Goal: Information Seeking & Learning: Learn about a topic

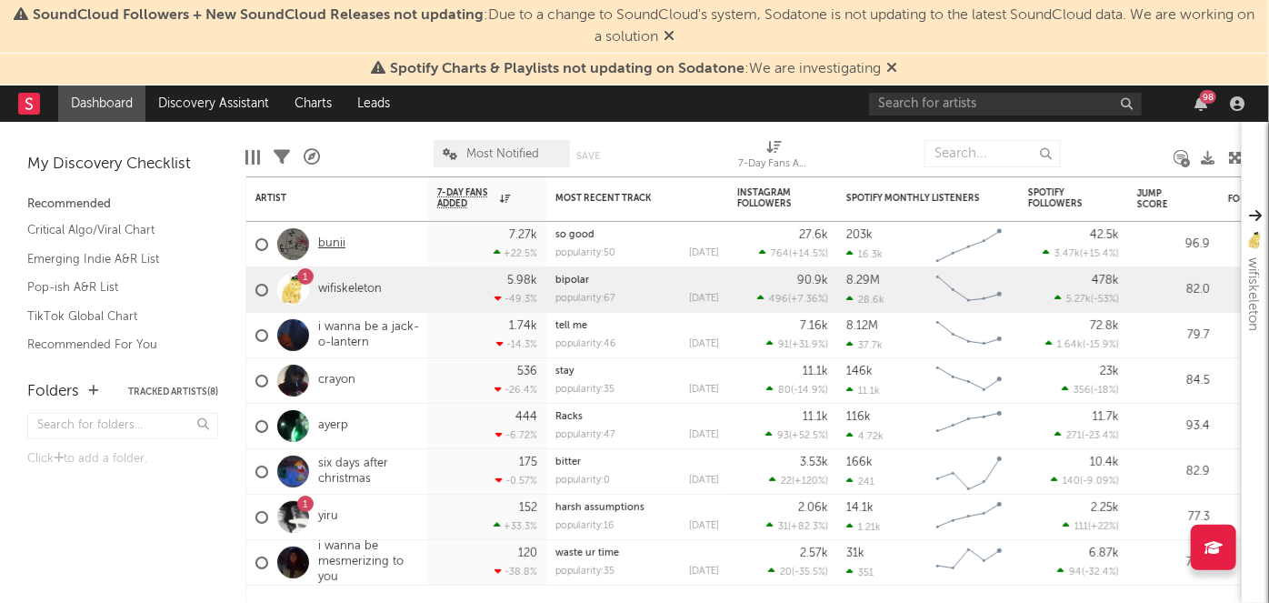
click at [339, 246] on link "bunii" at bounding box center [331, 243] width 27 height 15
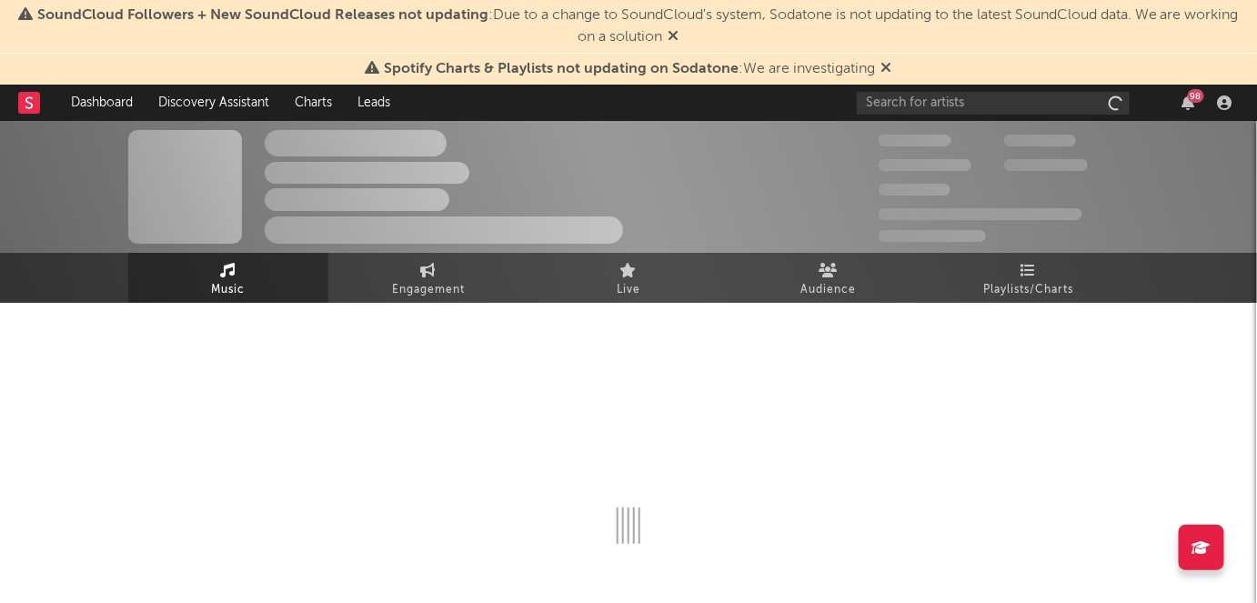
click at [1192, 100] on div "98" at bounding box center [1196, 96] width 16 height 14
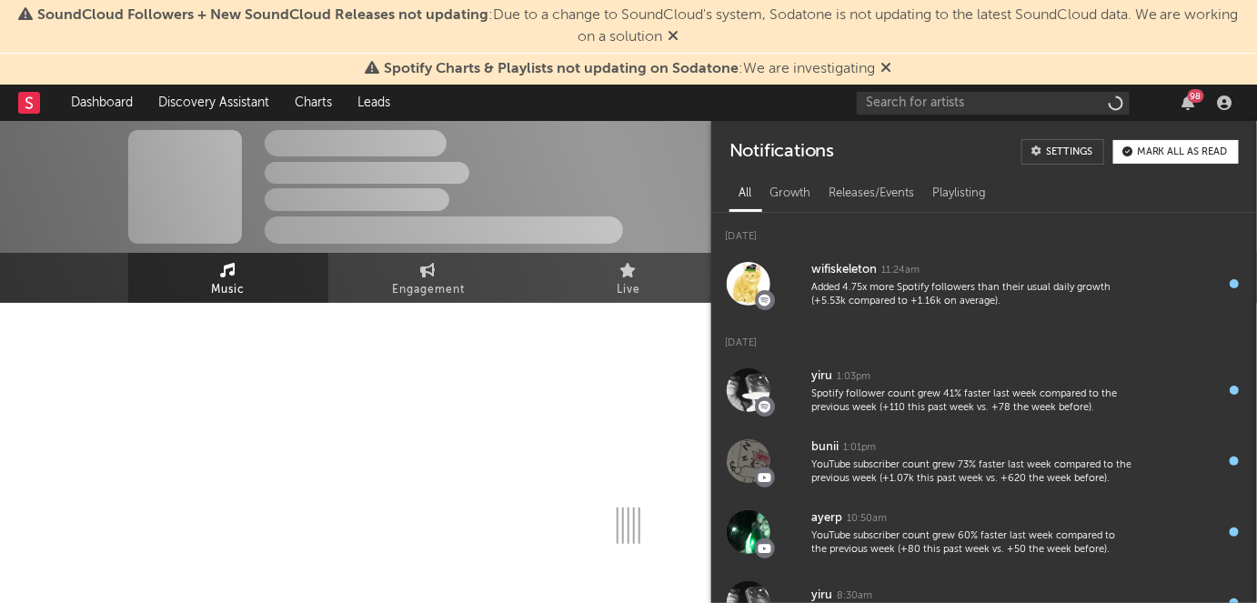
click at [1192, 100] on div "98" at bounding box center [1196, 96] width 16 height 14
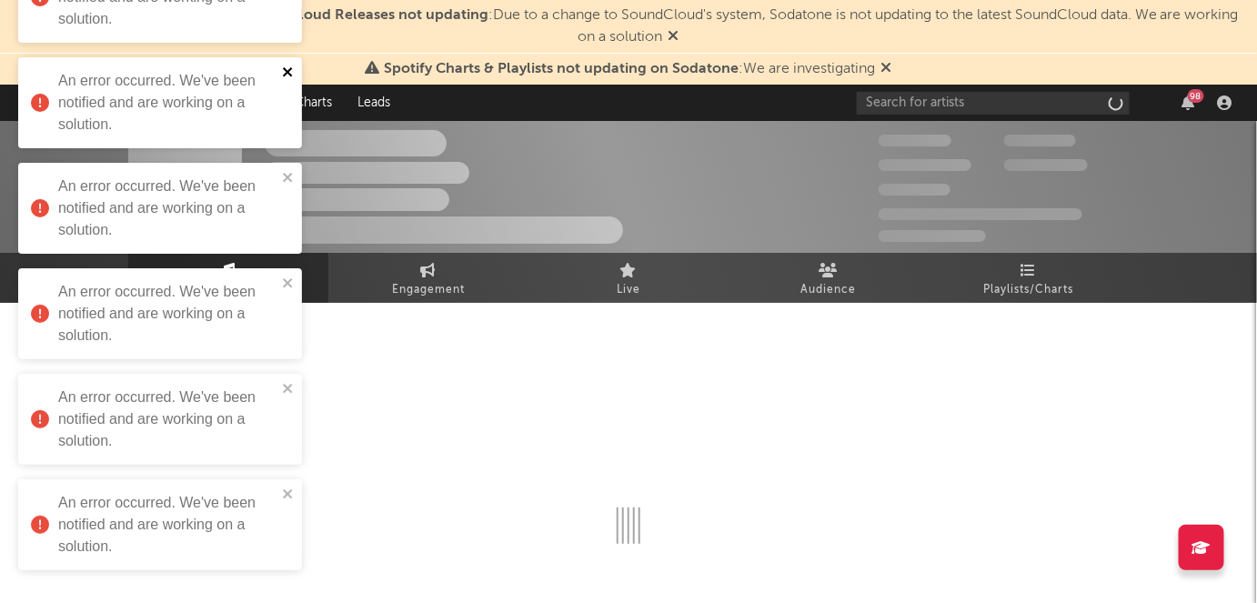
click at [288, 75] on icon "close" at bounding box center [288, 72] width 13 height 15
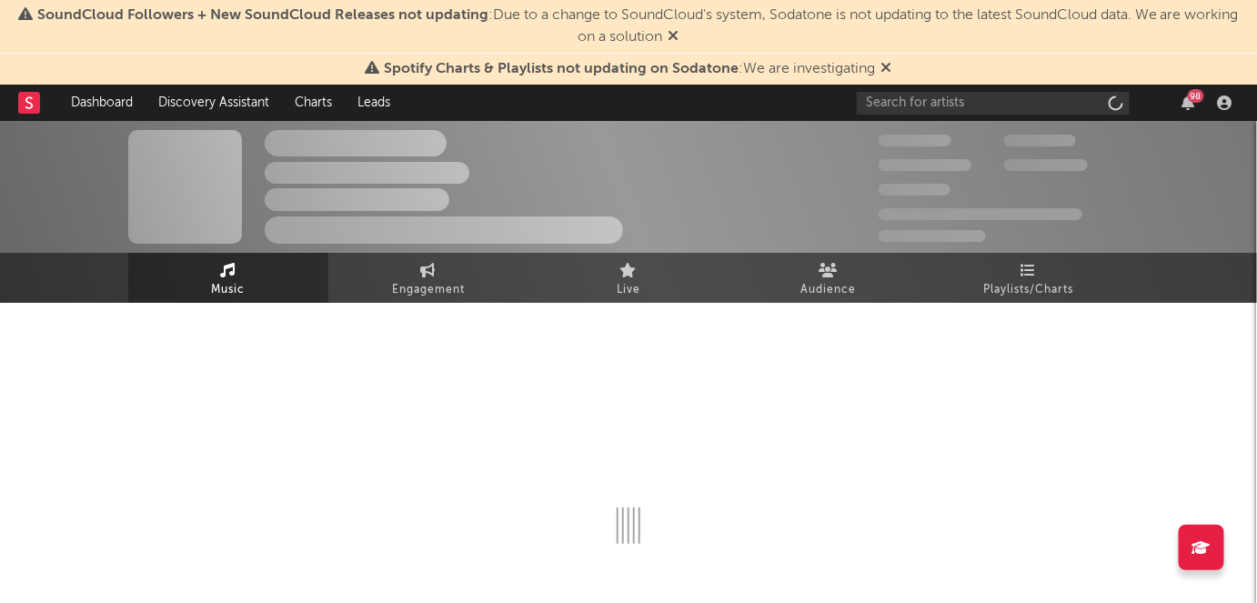
click at [879, 69] on span "Spotify Charts & Playlists not updating on Sodatone : We are investigating" at bounding box center [629, 69] width 526 height 22
click at [888, 68] on icon at bounding box center [886, 67] width 11 height 15
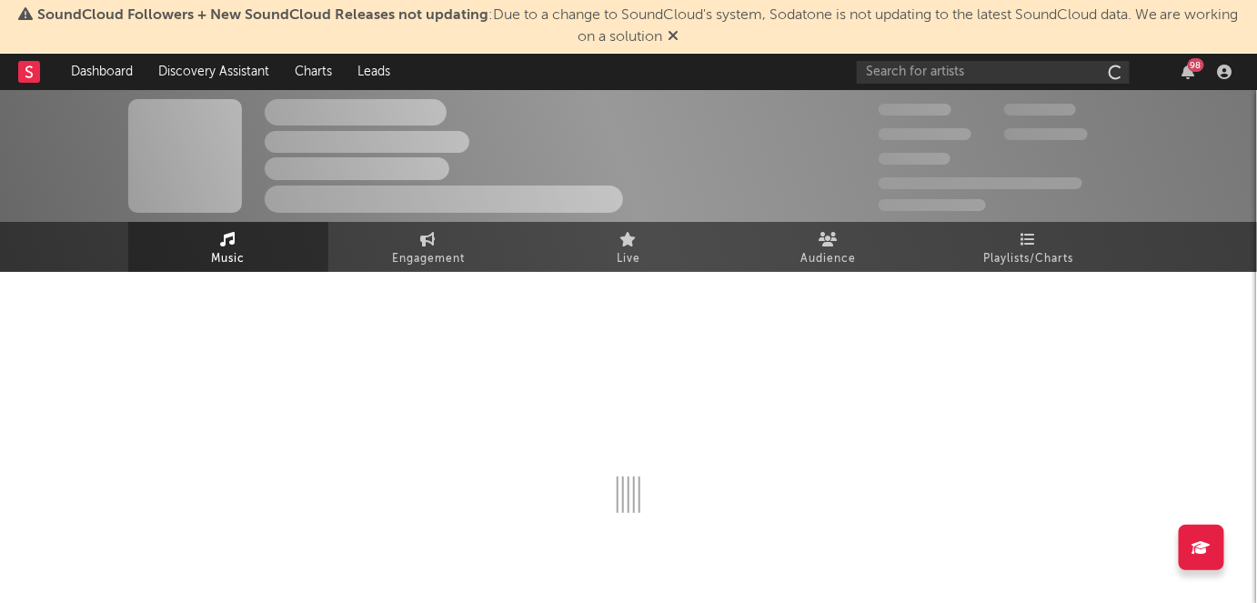
click at [673, 42] on icon at bounding box center [673, 35] width 11 height 15
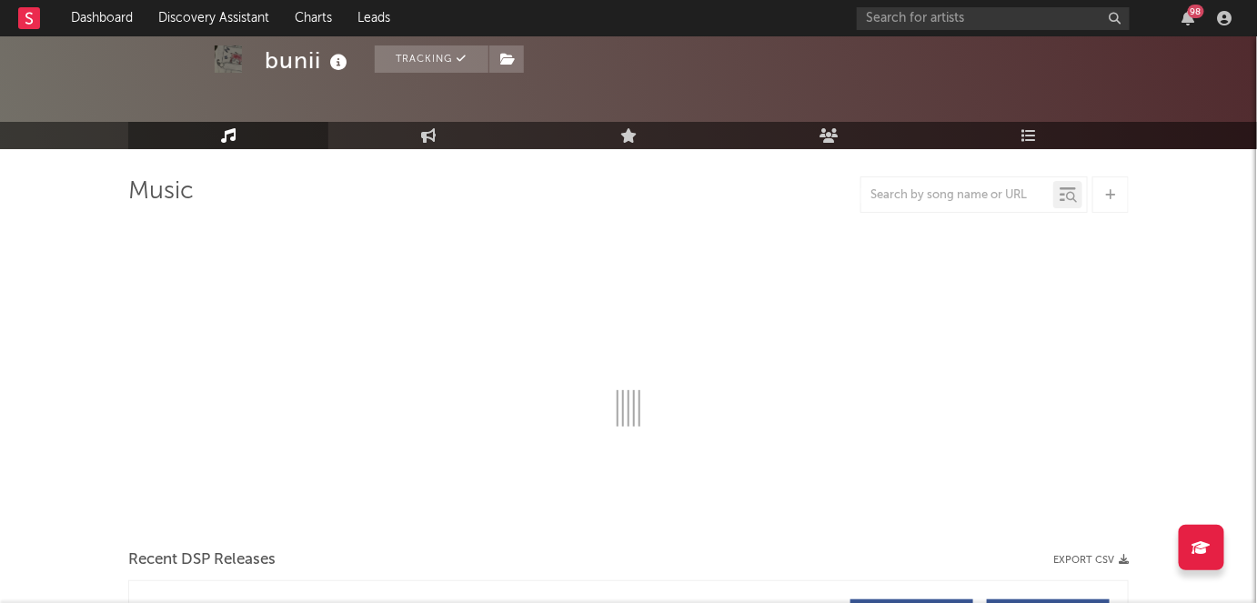
scroll to position [68, 0]
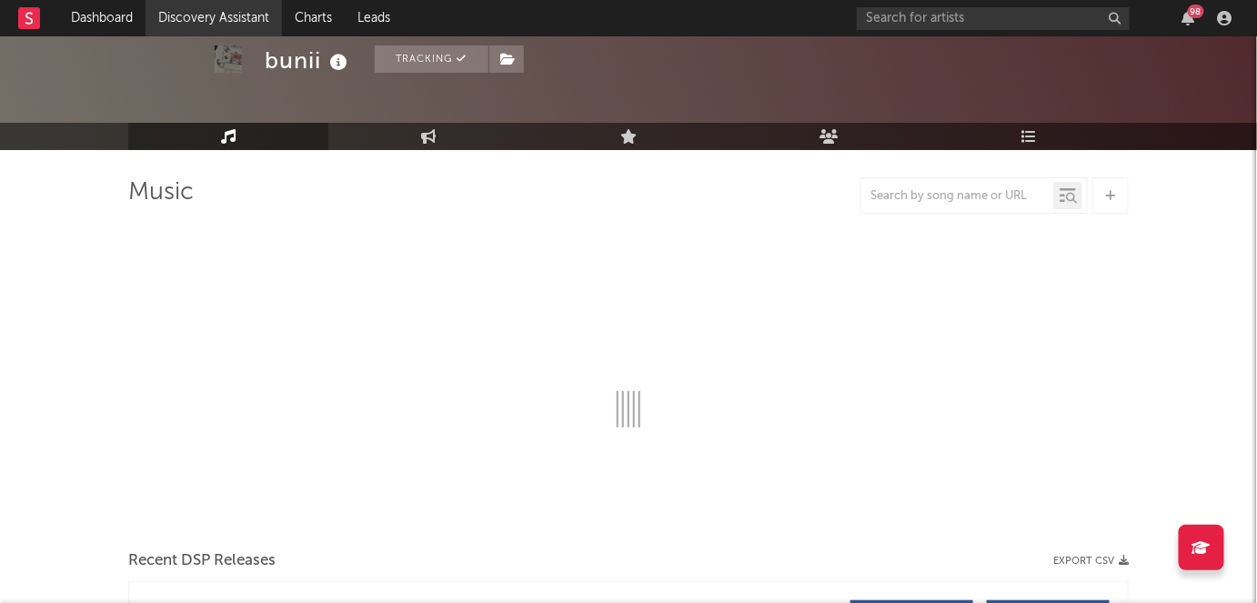
click at [218, 24] on link "Discovery Assistant" at bounding box center [213, 18] width 136 height 36
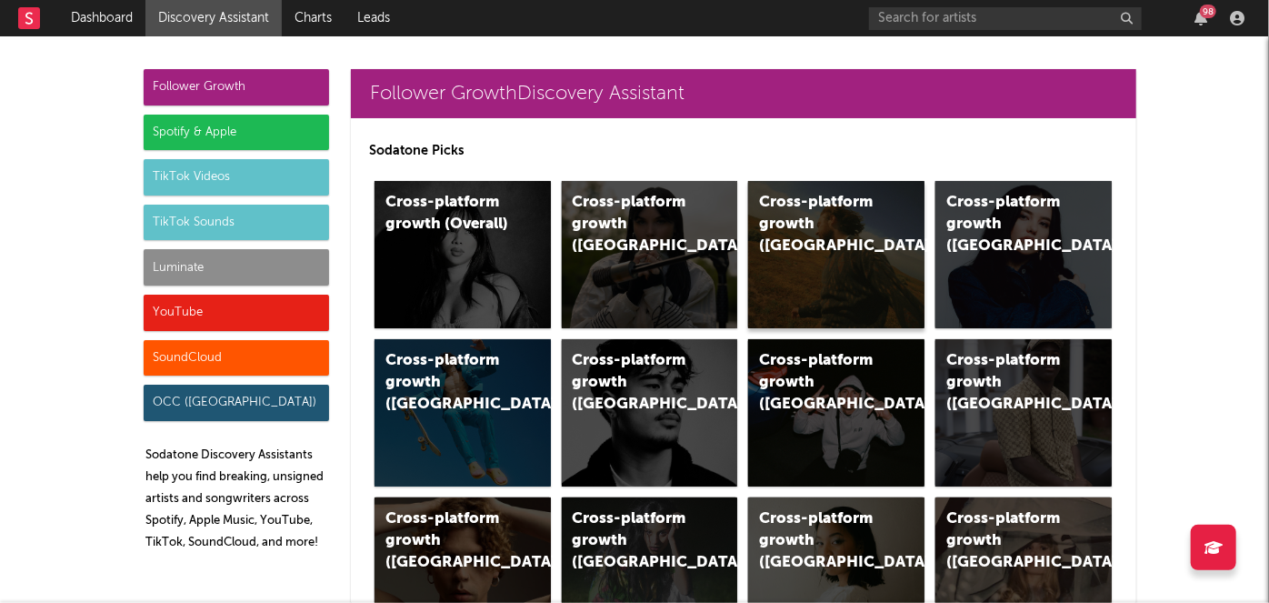
click at [817, 235] on div "Cross-platform growth ([GEOGRAPHIC_DATA])" at bounding box center [821, 224] width 124 height 65
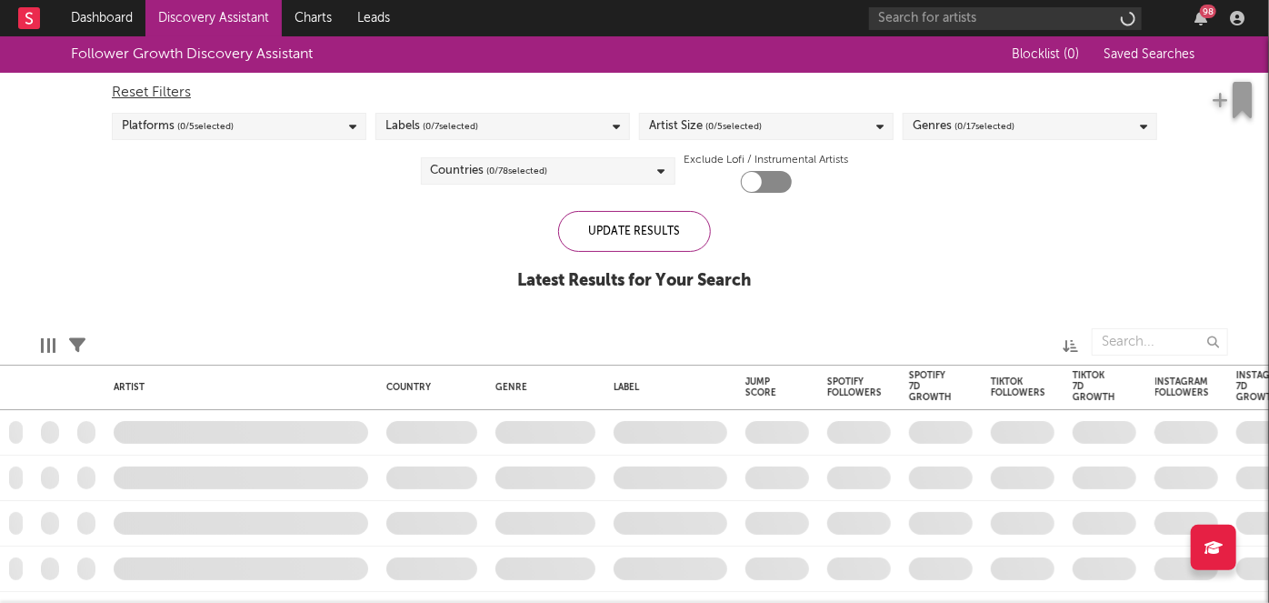
checkbox input "true"
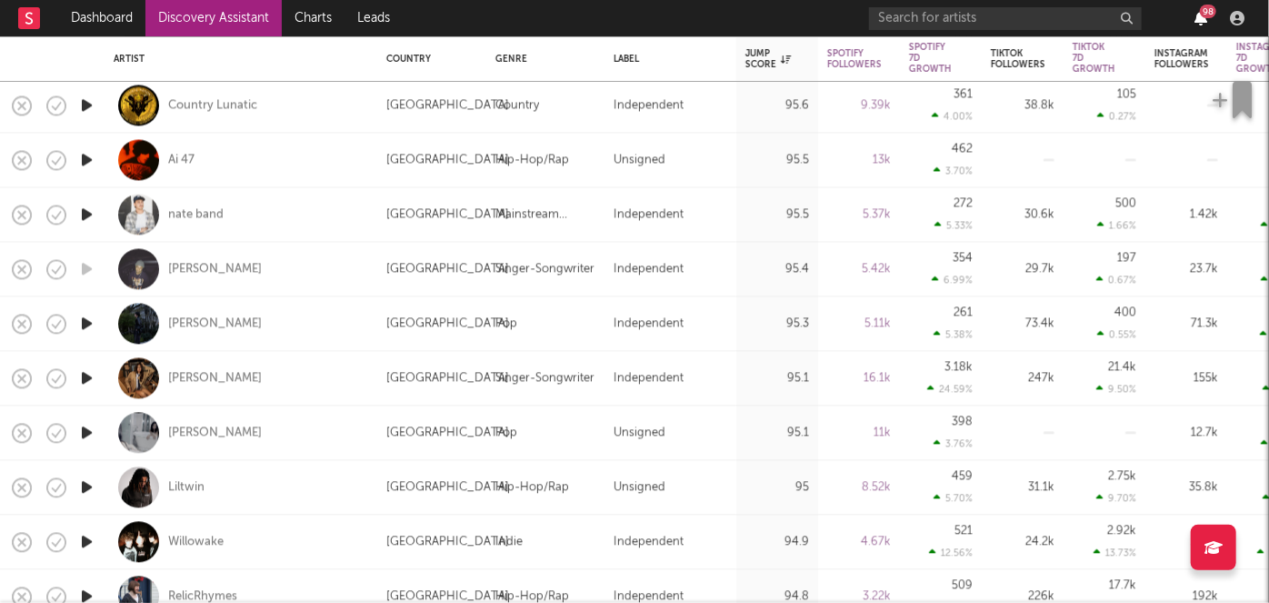
click at [1200, 19] on icon "button" at bounding box center [1201, 18] width 13 height 15
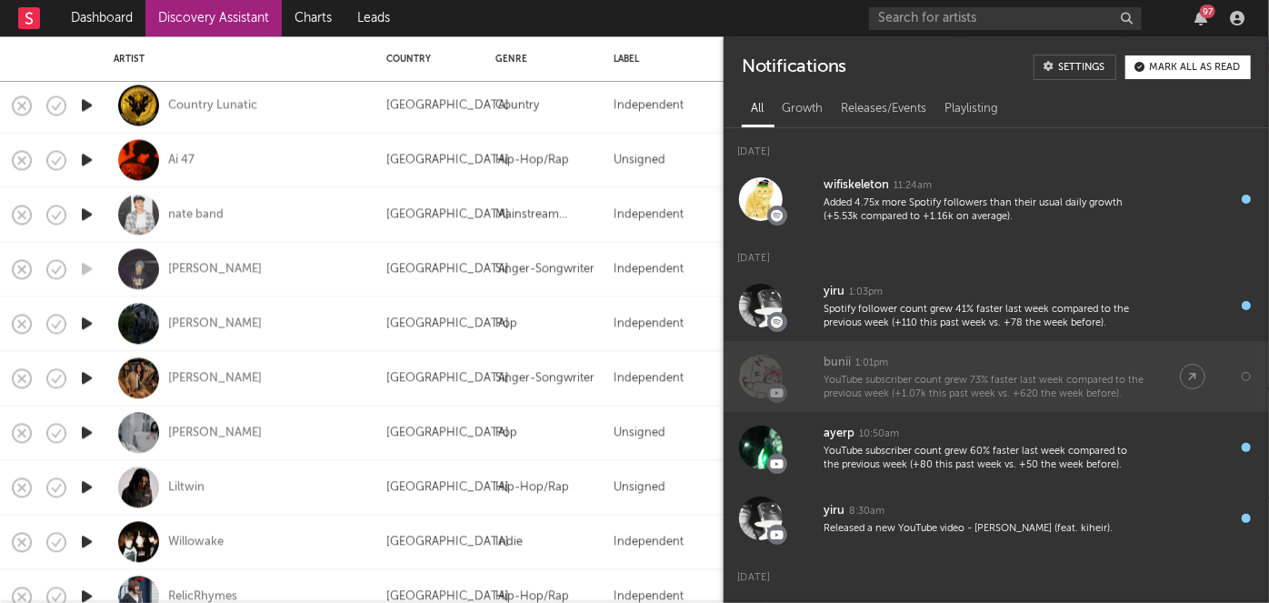
click at [920, 356] on div "bunii 1:01pm" at bounding box center [984, 363] width 320 height 22
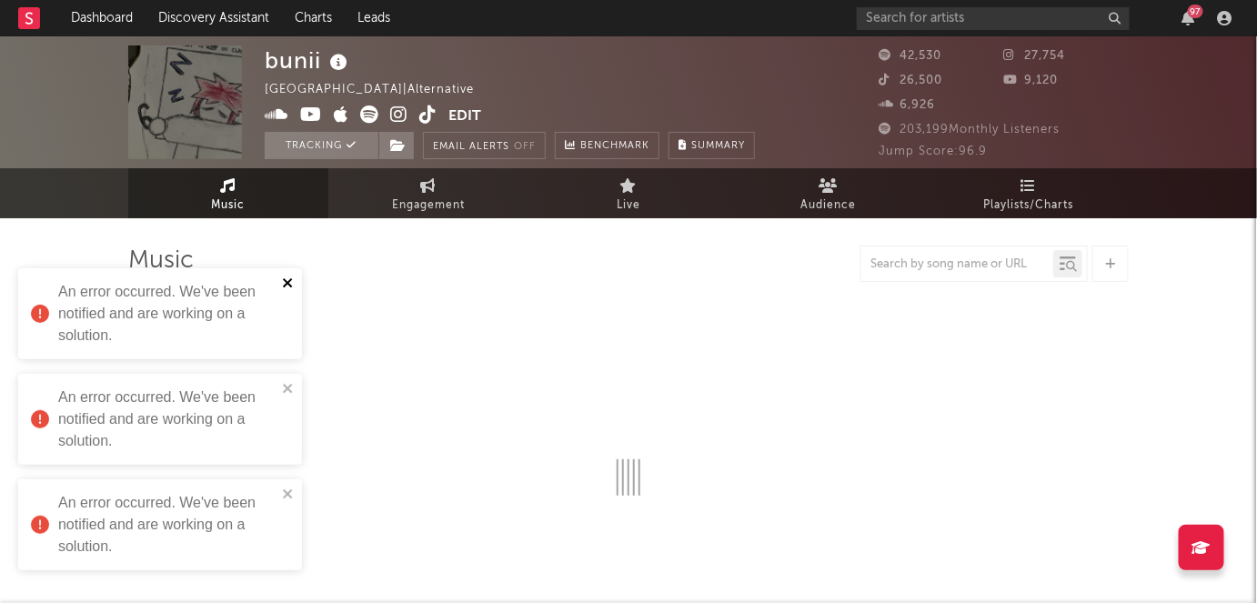
click at [285, 282] on icon "close" at bounding box center [287, 282] width 9 height 9
click at [282, 397] on button "close" at bounding box center [288, 389] width 13 height 17
click at [286, 393] on icon "close" at bounding box center [288, 388] width 13 height 15
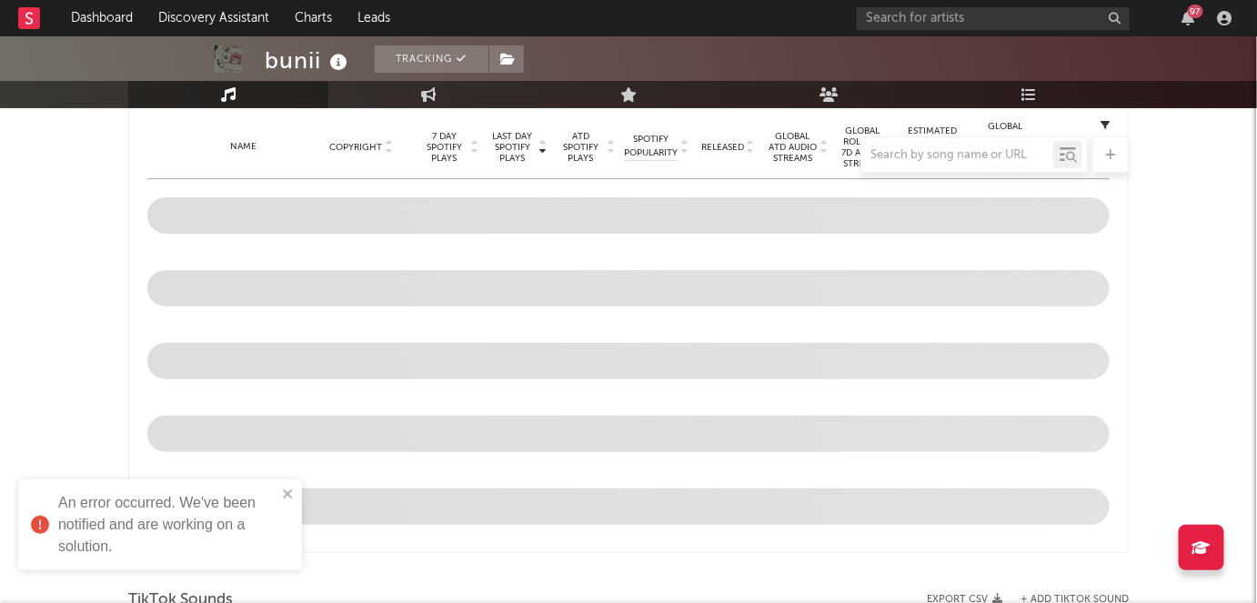
scroll to position [596, 0]
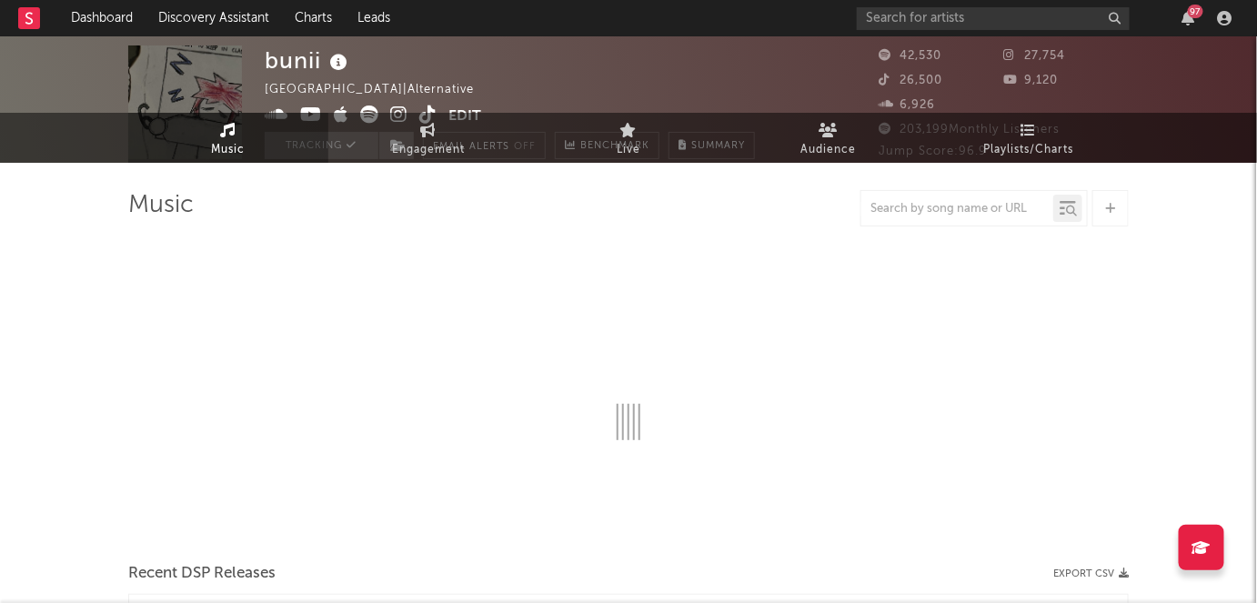
scroll to position [0, 0]
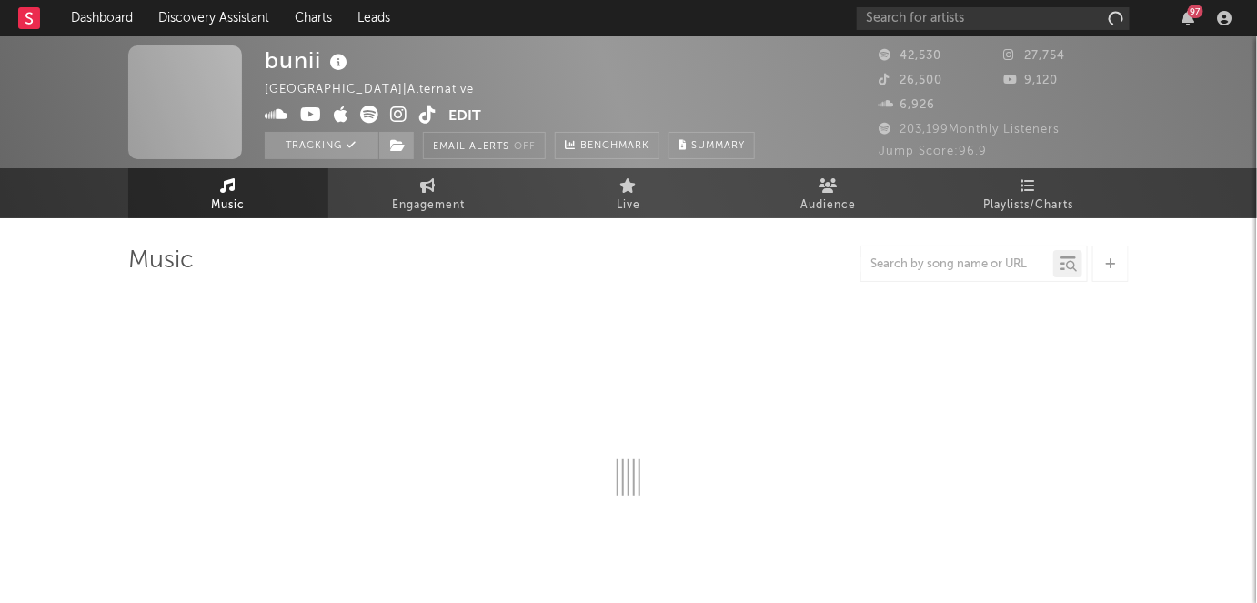
select select "6m"
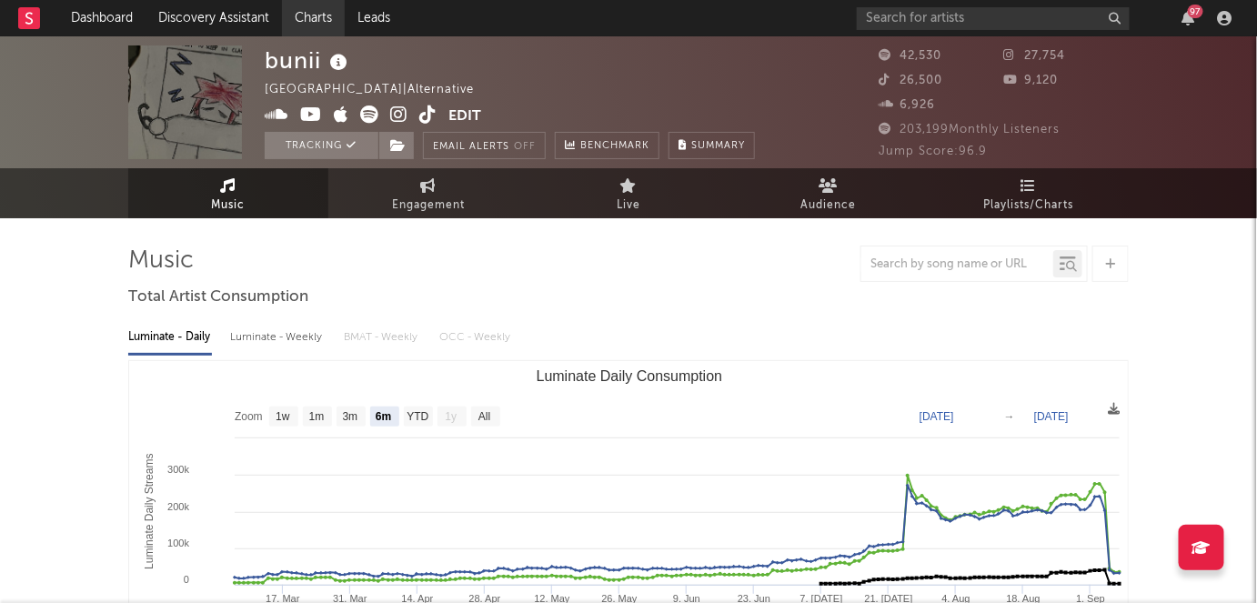
click at [324, 15] on link "Charts" at bounding box center [313, 18] width 63 height 36
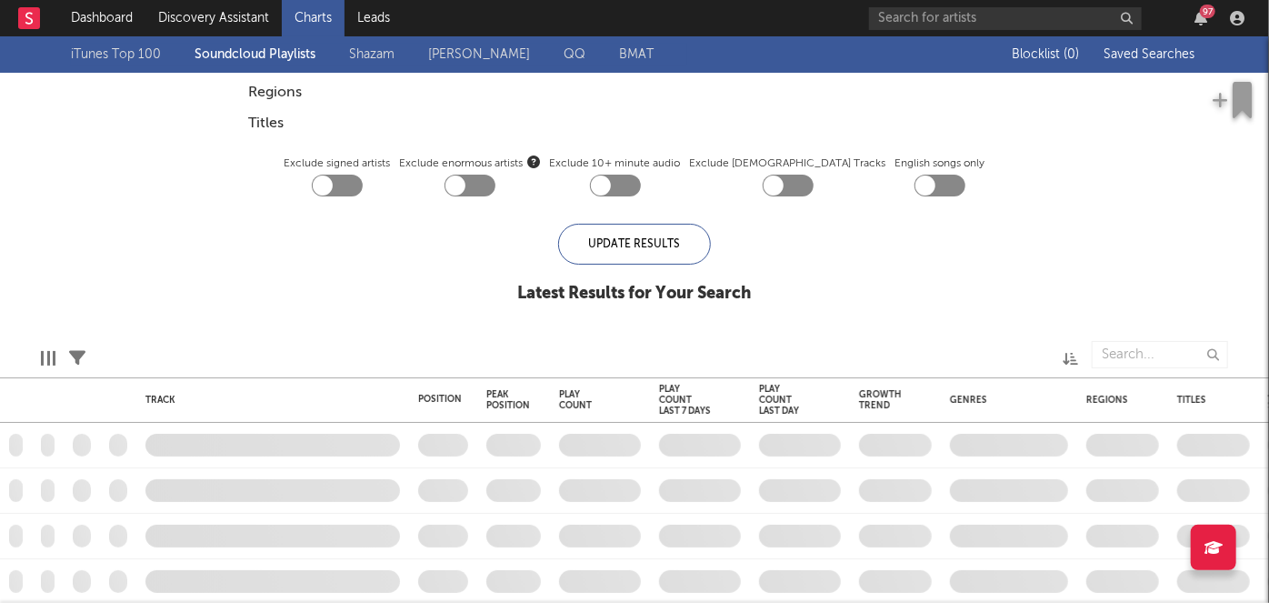
checkbox input "true"
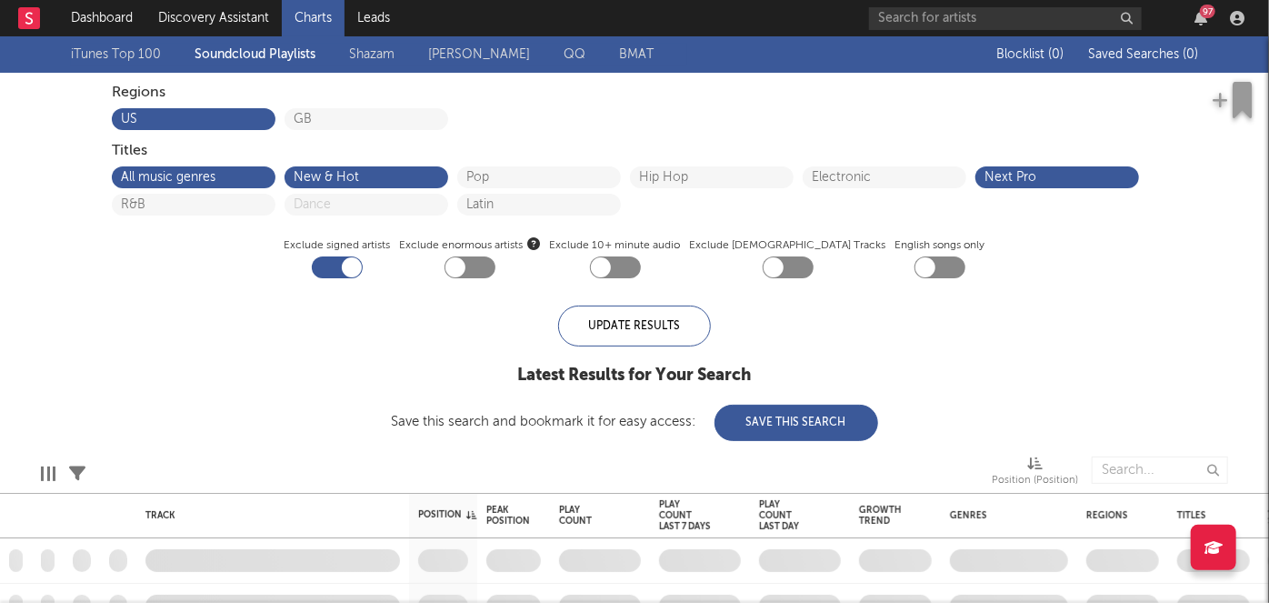
click at [1193, 29] on div "97" at bounding box center [1060, 18] width 382 height 36
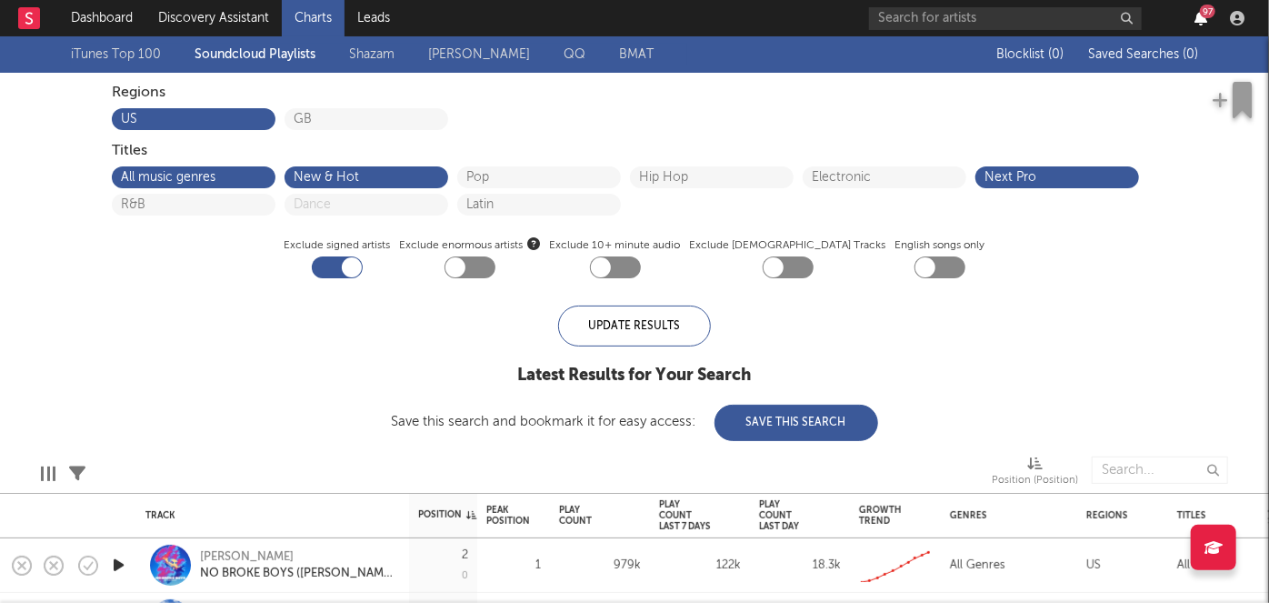
click at [1199, 23] on icon "button" at bounding box center [1201, 18] width 13 height 15
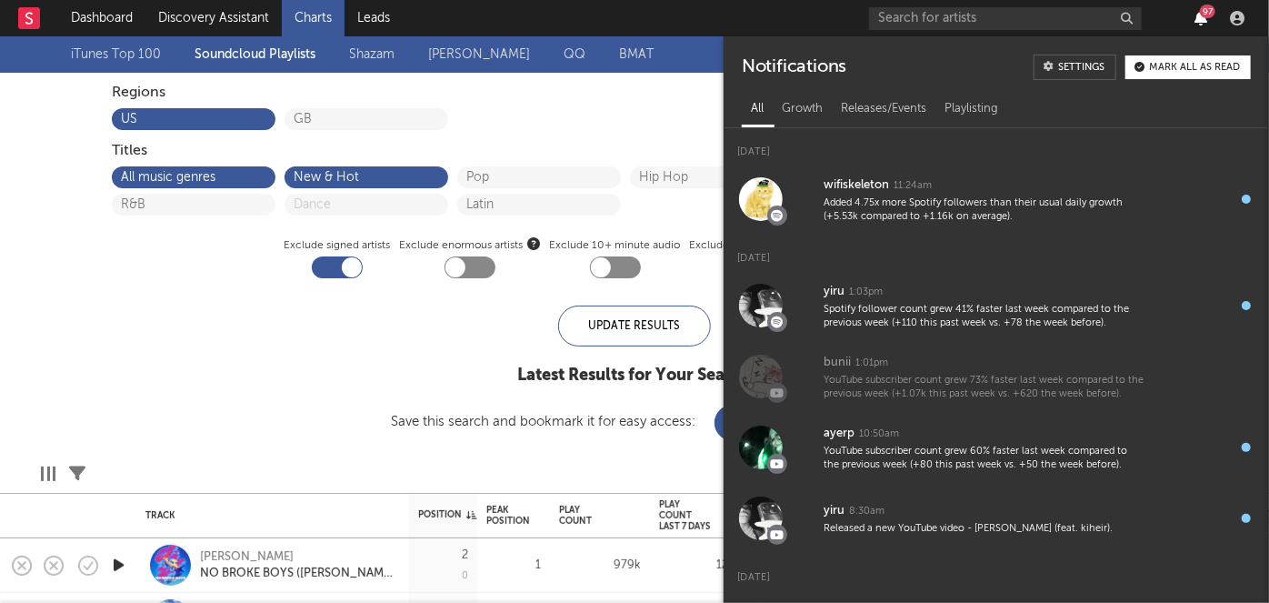
click at [1199, 23] on icon "button" at bounding box center [1201, 18] width 13 height 15
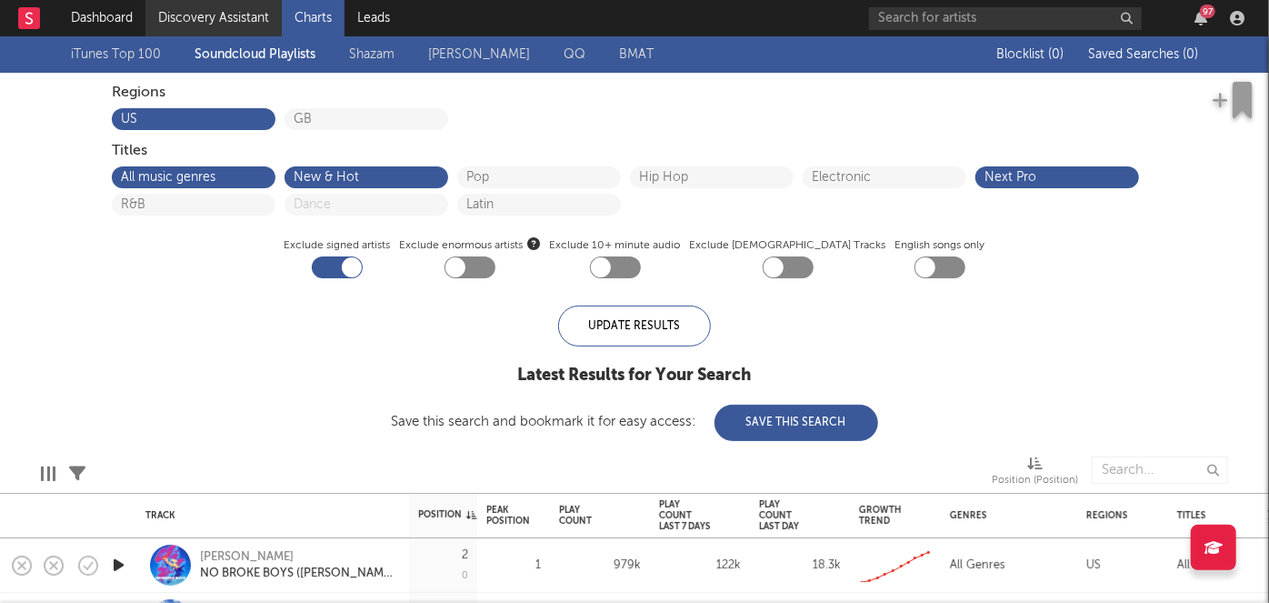
click at [245, 5] on link "Discovery Assistant" at bounding box center [213, 18] width 136 height 36
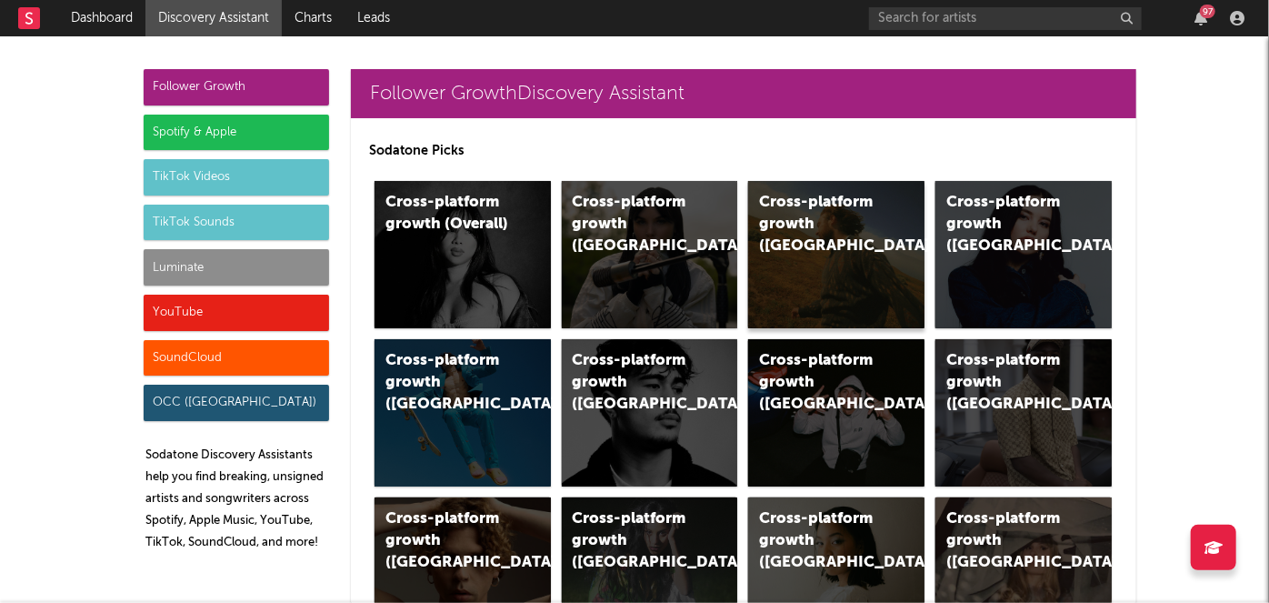
click at [821, 242] on div "Cross-platform growth ([GEOGRAPHIC_DATA])" at bounding box center [836, 254] width 176 height 147
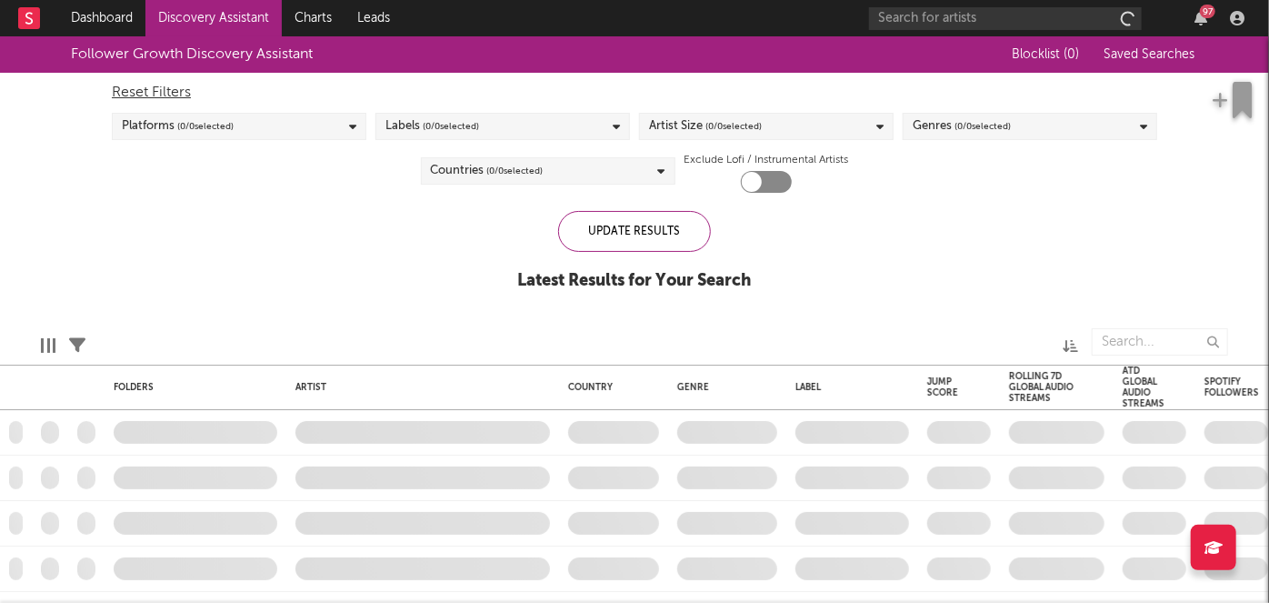
checkbox input "true"
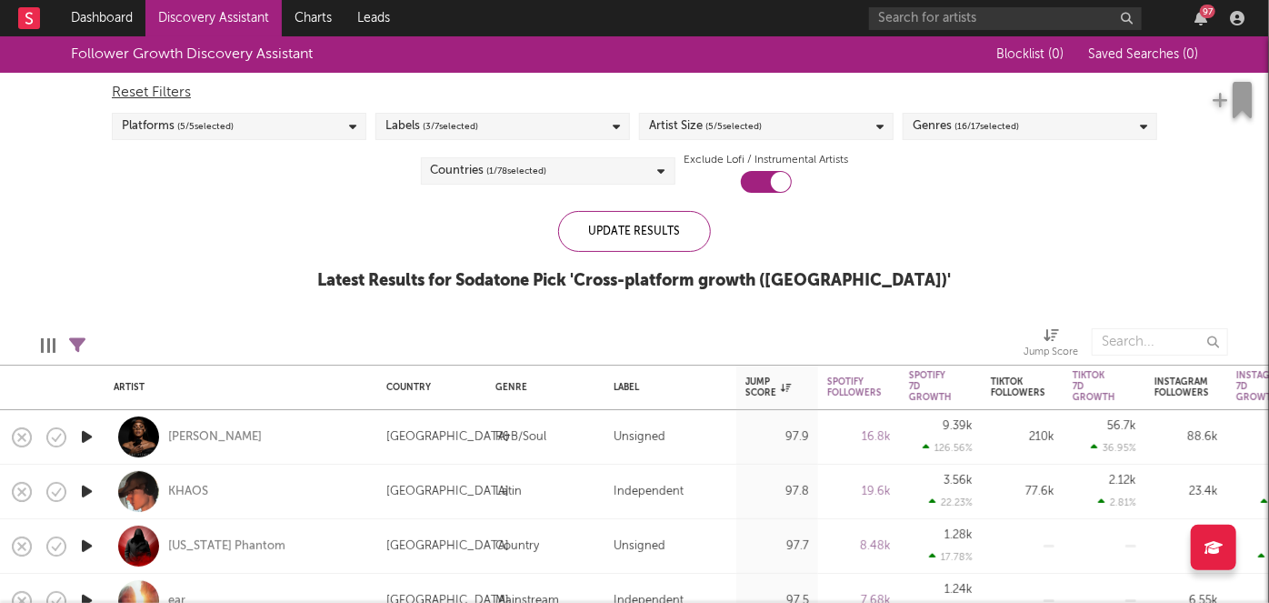
click at [302, 181] on div "Reset Filters Platforms ( 5 / 5 selected) Labels ( 3 / 7 selected) Artist Size …" at bounding box center [635, 133] width 1064 height 120
